Goal: Task Accomplishment & Management: Manage account settings

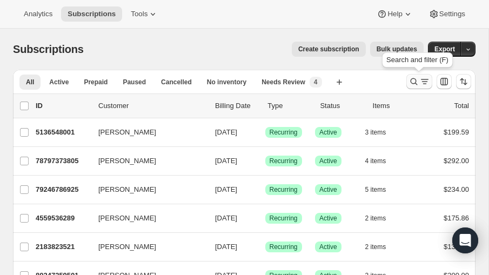
click at [423, 86] on icon "Search and filter results" at bounding box center [424, 81] width 11 height 11
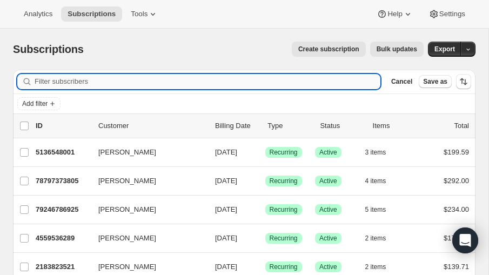
click at [145, 82] on input "Filter subscribers" at bounding box center [208, 81] width 346 height 15
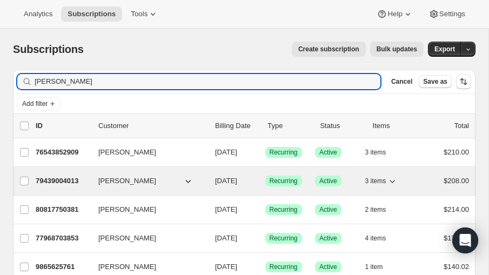
type input "[PERSON_NAME]"
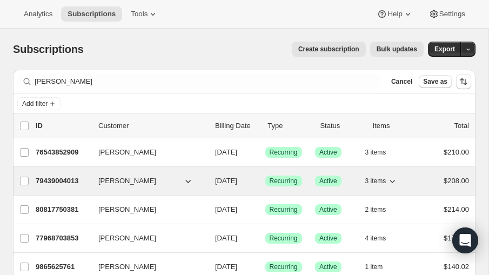
click at [62, 177] on p "79439004013" at bounding box center [63, 181] width 54 height 11
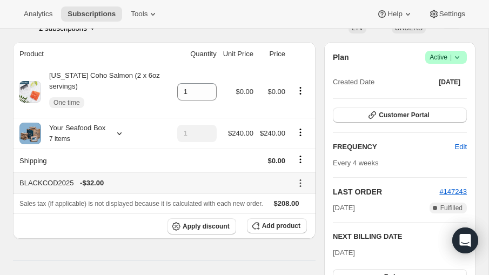
scroll to position [22, 0]
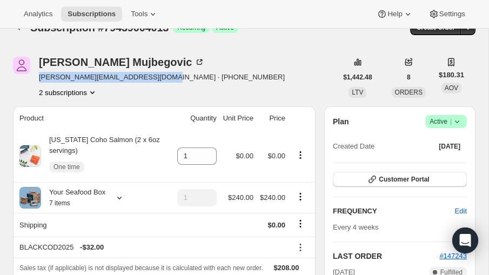
drag, startPoint x: 39, startPoint y: 77, endPoint x: 164, endPoint y: 77, distance: 124.8
click at [164, 77] on span "[PERSON_NAME][EMAIL_ADDRESS][DOMAIN_NAME] · [PHONE_NUMBER]" at bounding box center [162, 77] width 246 height 11
copy span "[PERSON_NAME][EMAIL_ADDRESS][DOMAIN_NAME]"
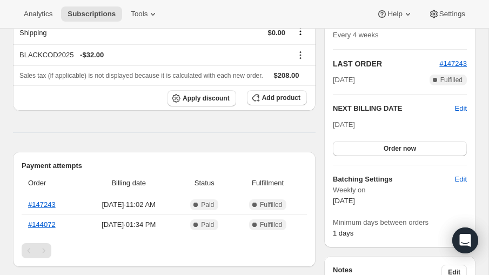
scroll to position [0, 0]
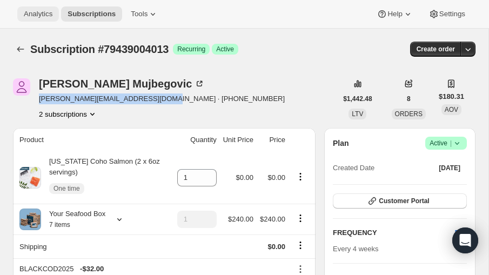
copy span "[PERSON_NAME][EMAIL_ADDRESS][DOMAIN_NAME]"
